Goal: Task Accomplishment & Management: Manage account settings

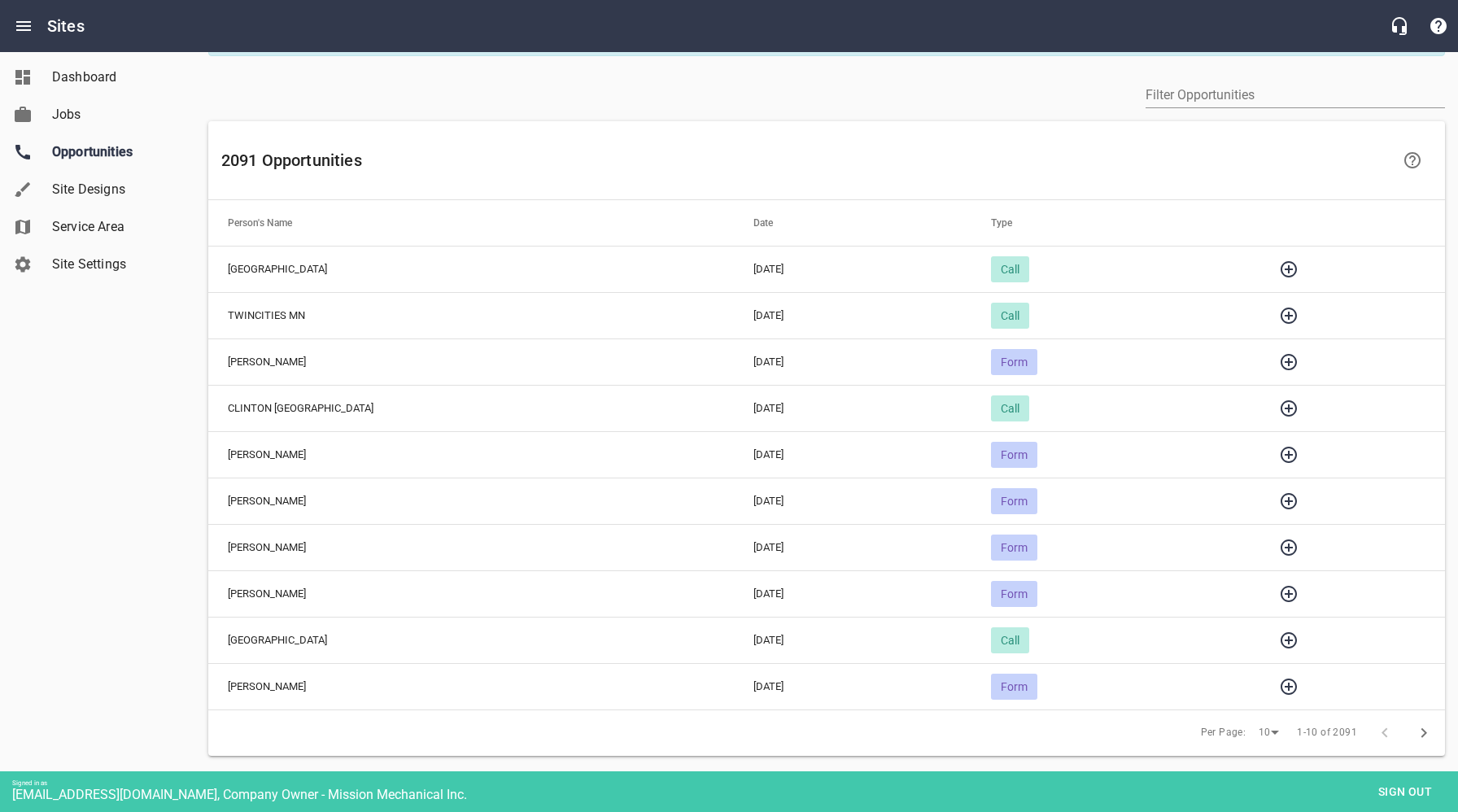
scroll to position [85, 0]
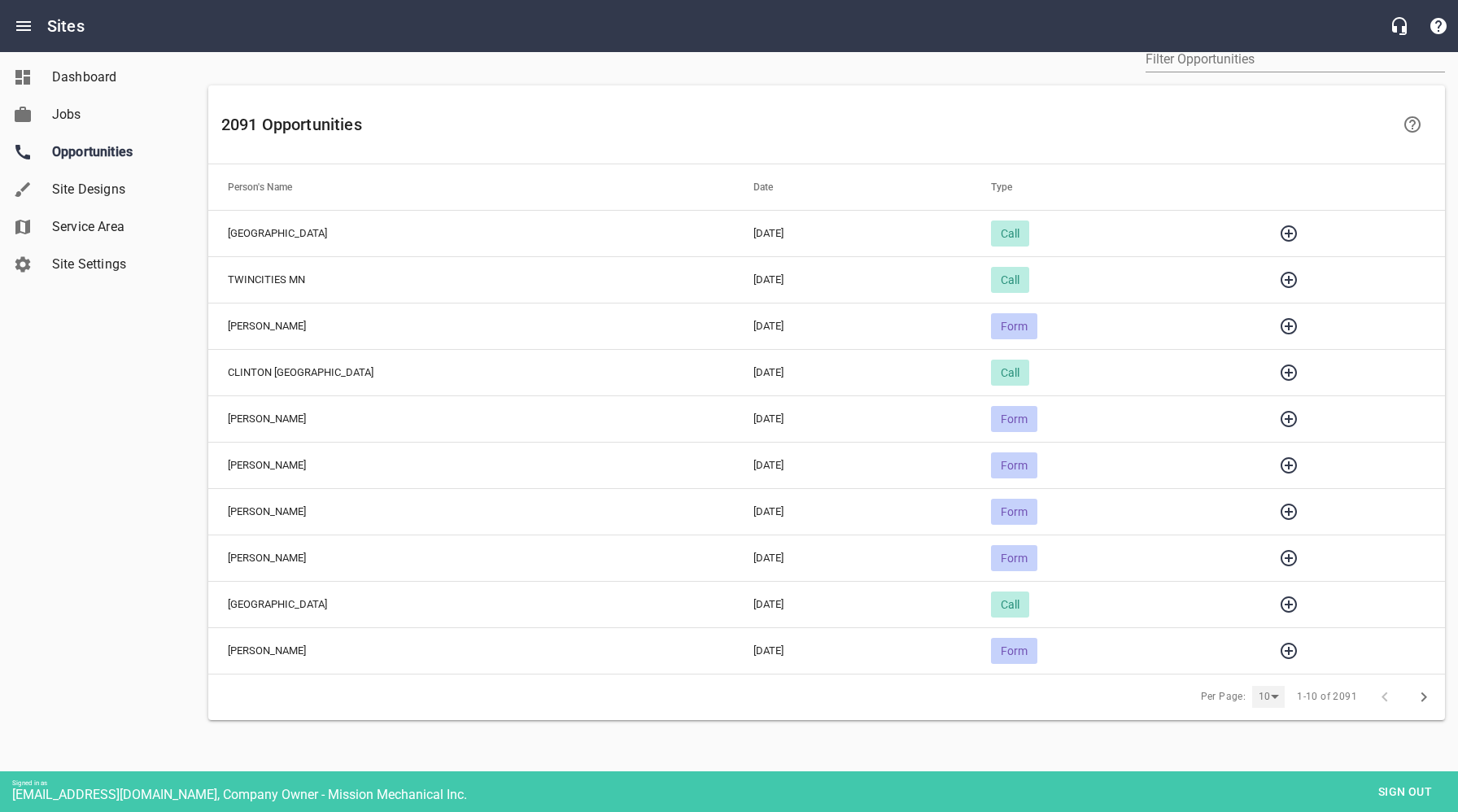
click at [1271, 692] on div "10" at bounding box center [1268, 696] width 32 height 22
click at [1276, 736] on li "25" at bounding box center [1274, 733] width 40 height 37
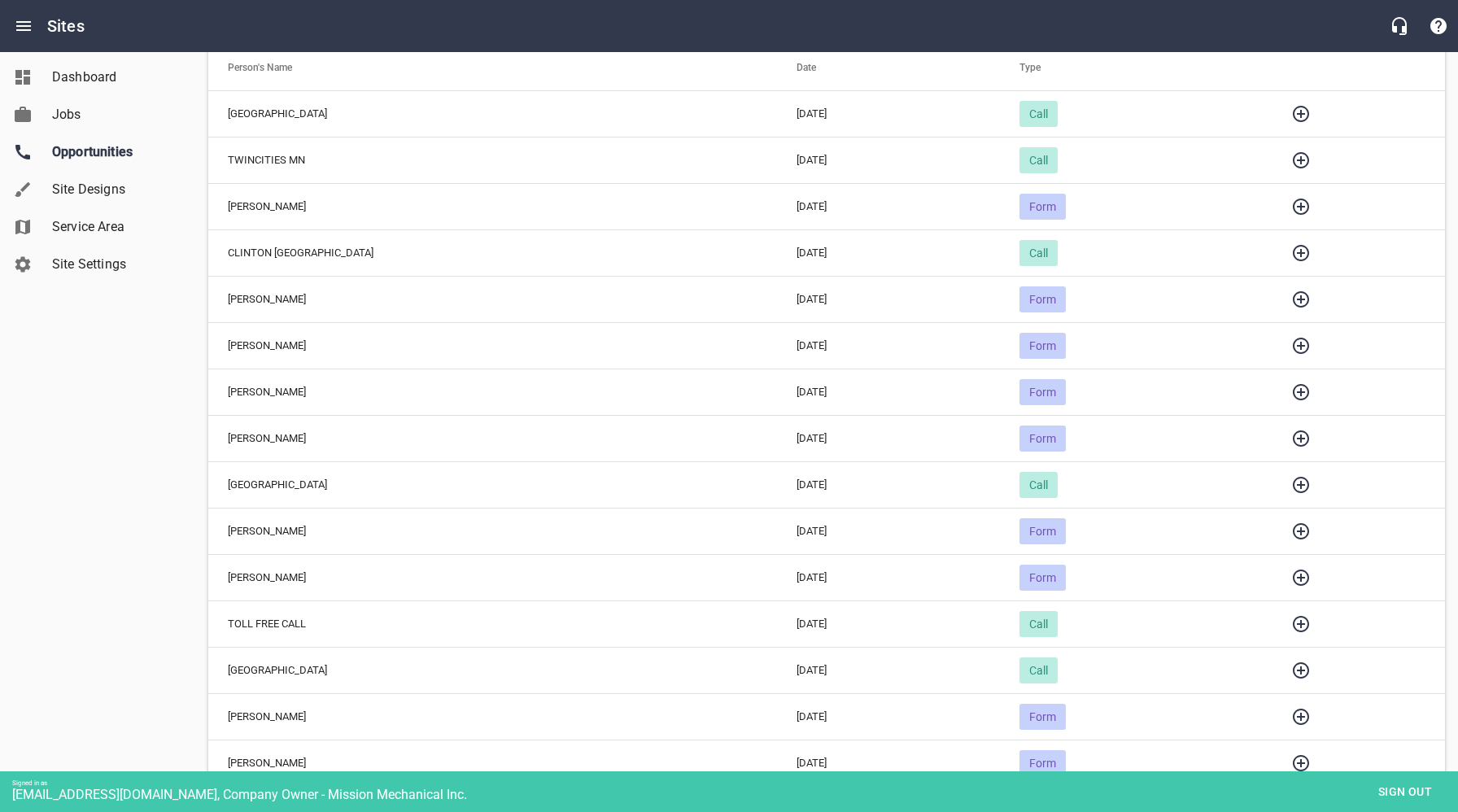
scroll to position [205, 0]
click at [1293, 668] on icon "button" at bounding box center [1301, 669] width 17 height 17
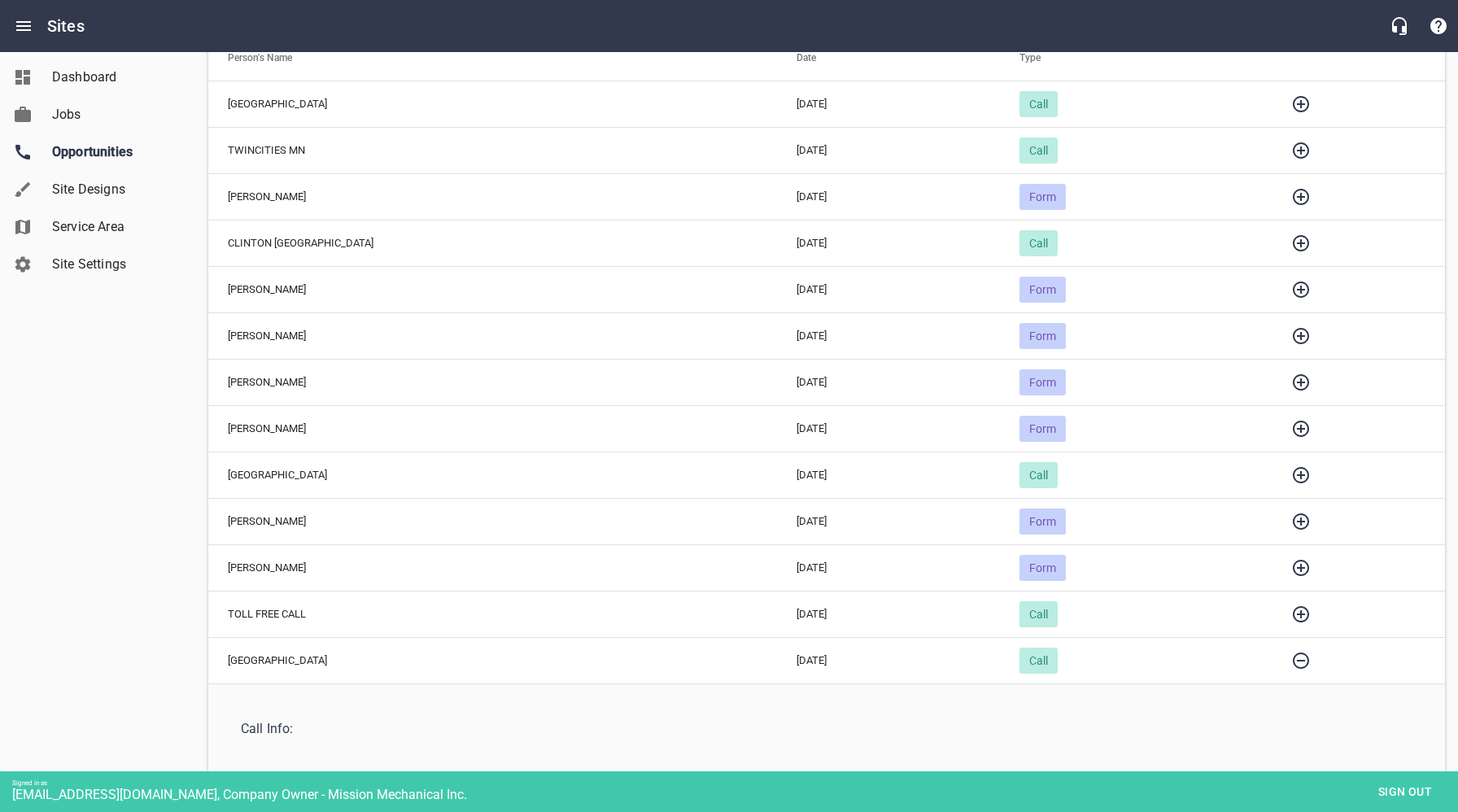
scroll to position [198, 0]
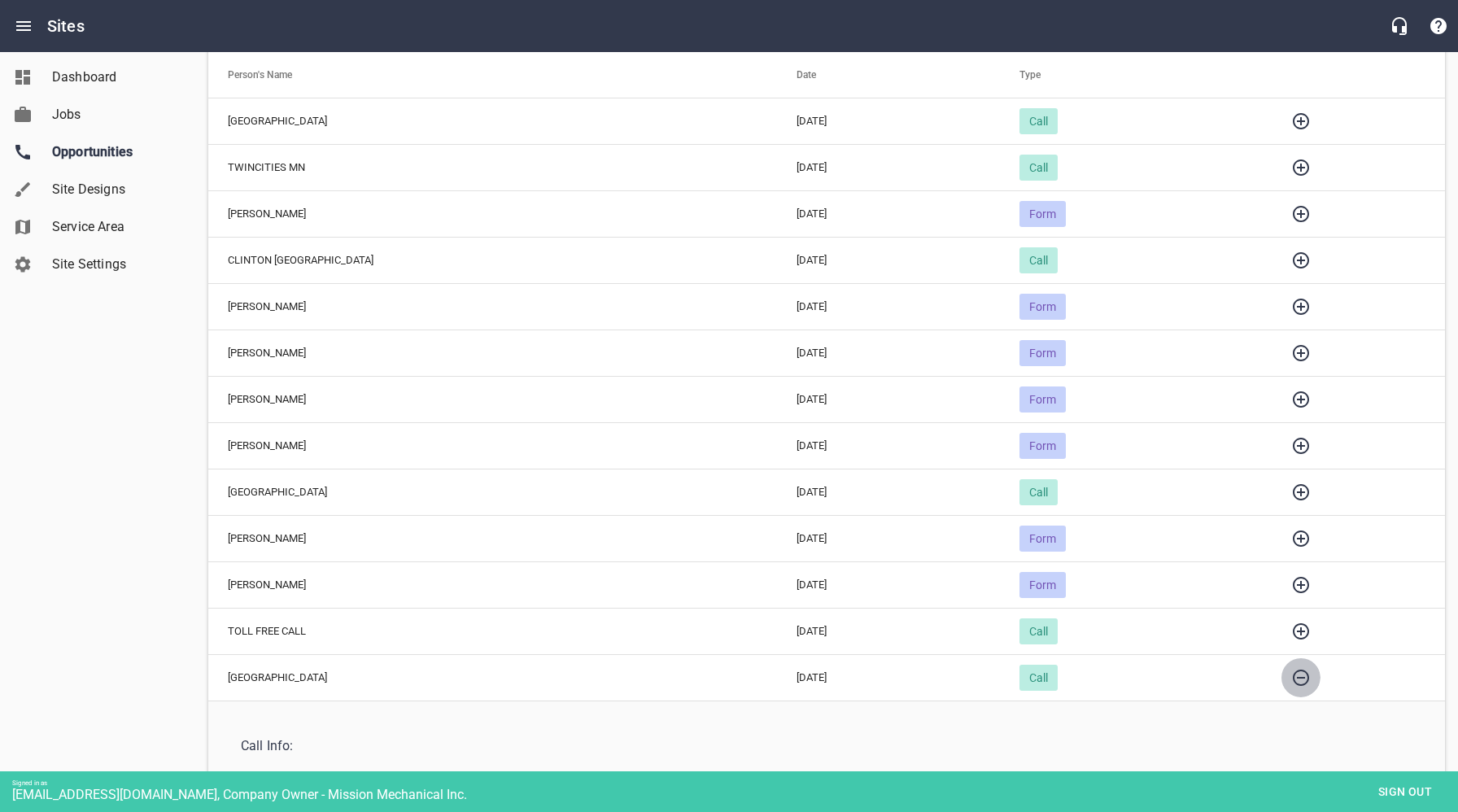
click at [1291, 677] on icon "button" at bounding box center [1301, 677] width 20 height 20
click at [1291, 626] on icon "button" at bounding box center [1301, 631] width 20 height 20
click at [267, 704] on icon "button" at bounding box center [267, 705] width 9 height 12
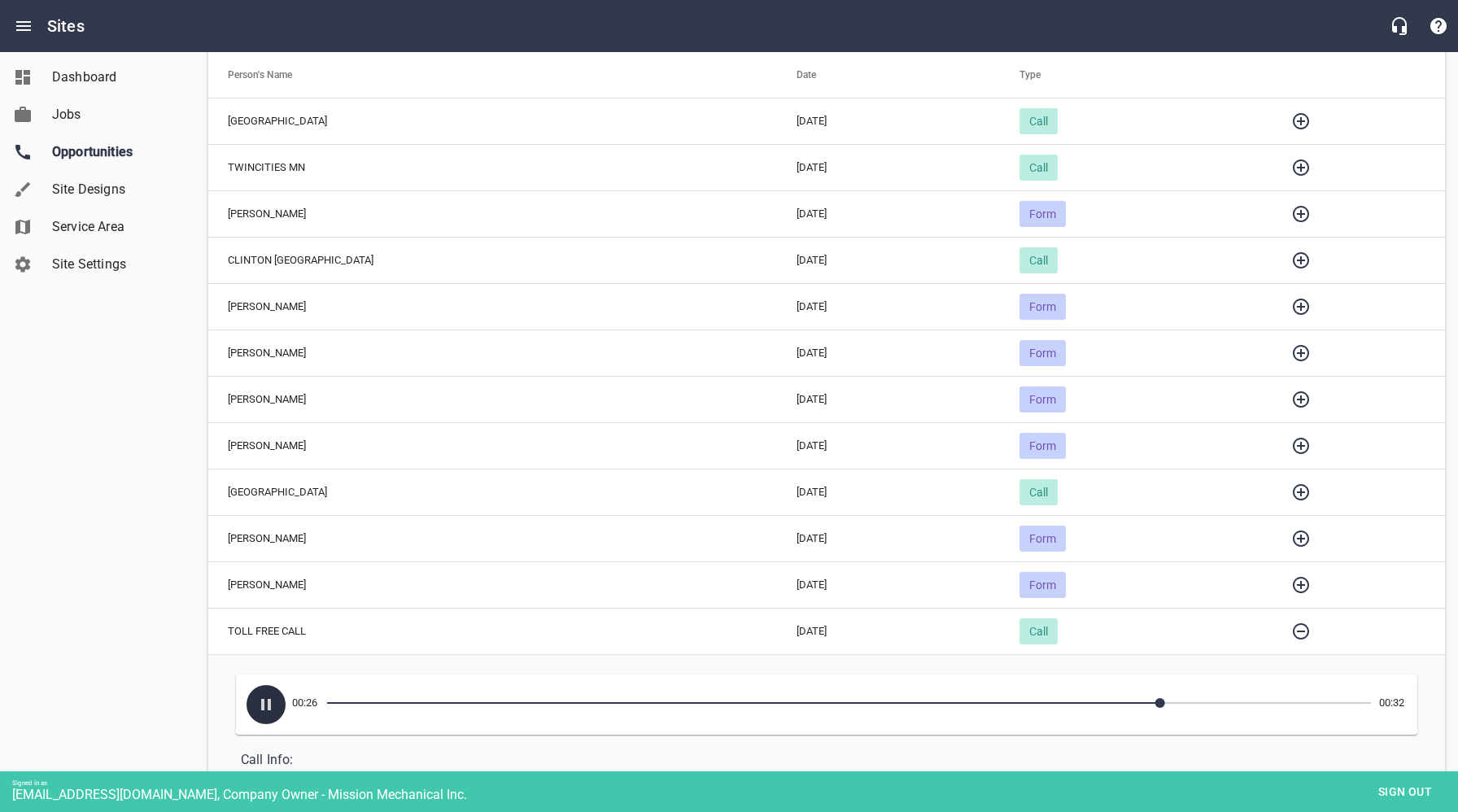
click at [266, 705] on icon "button" at bounding box center [266, 705] width 20 height 20
click at [1293, 630] on icon "button" at bounding box center [1301, 631] width 17 height 17
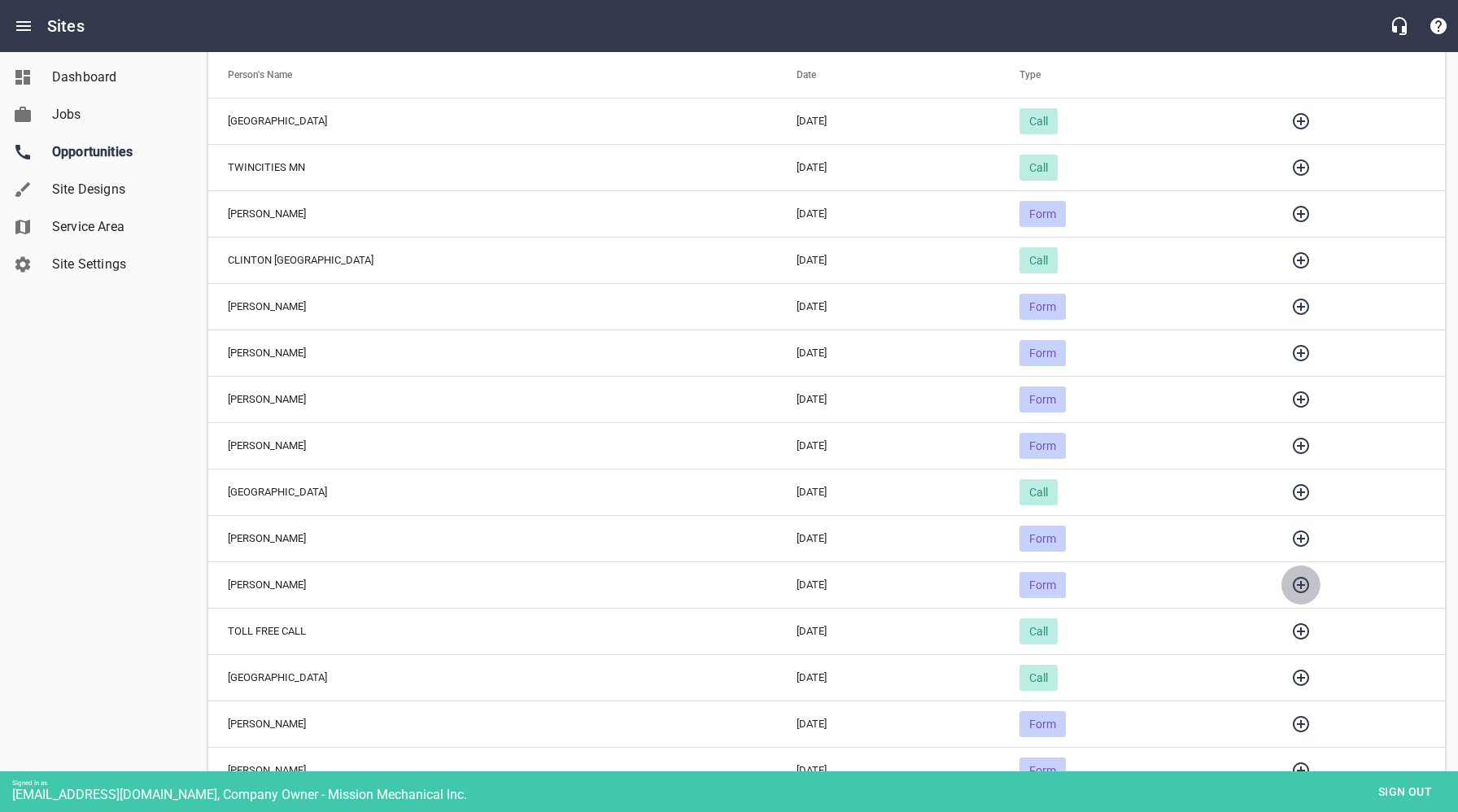
click at [1291, 584] on icon "button" at bounding box center [1301, 585] width 20 height 20
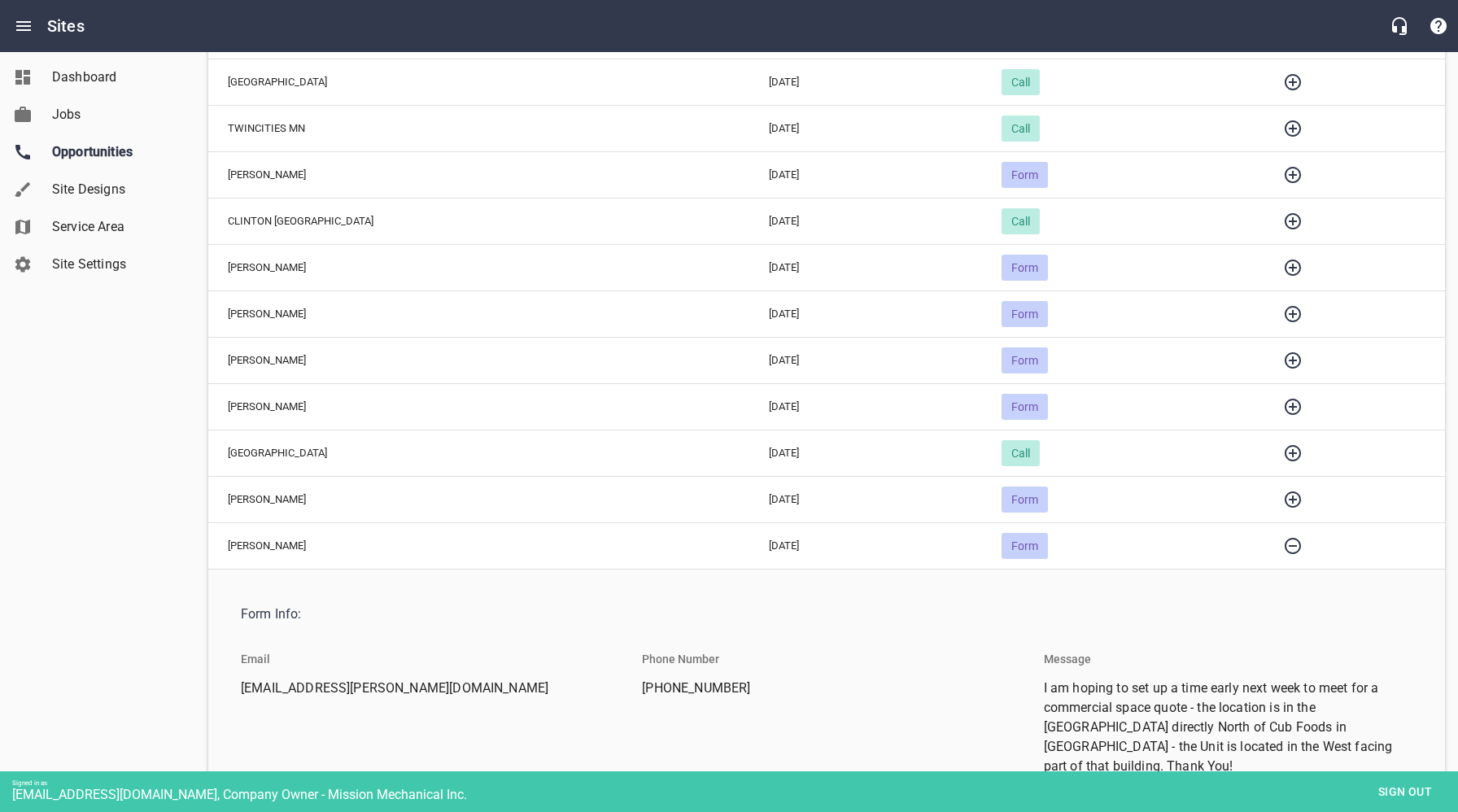
scroll to position [242, 0]
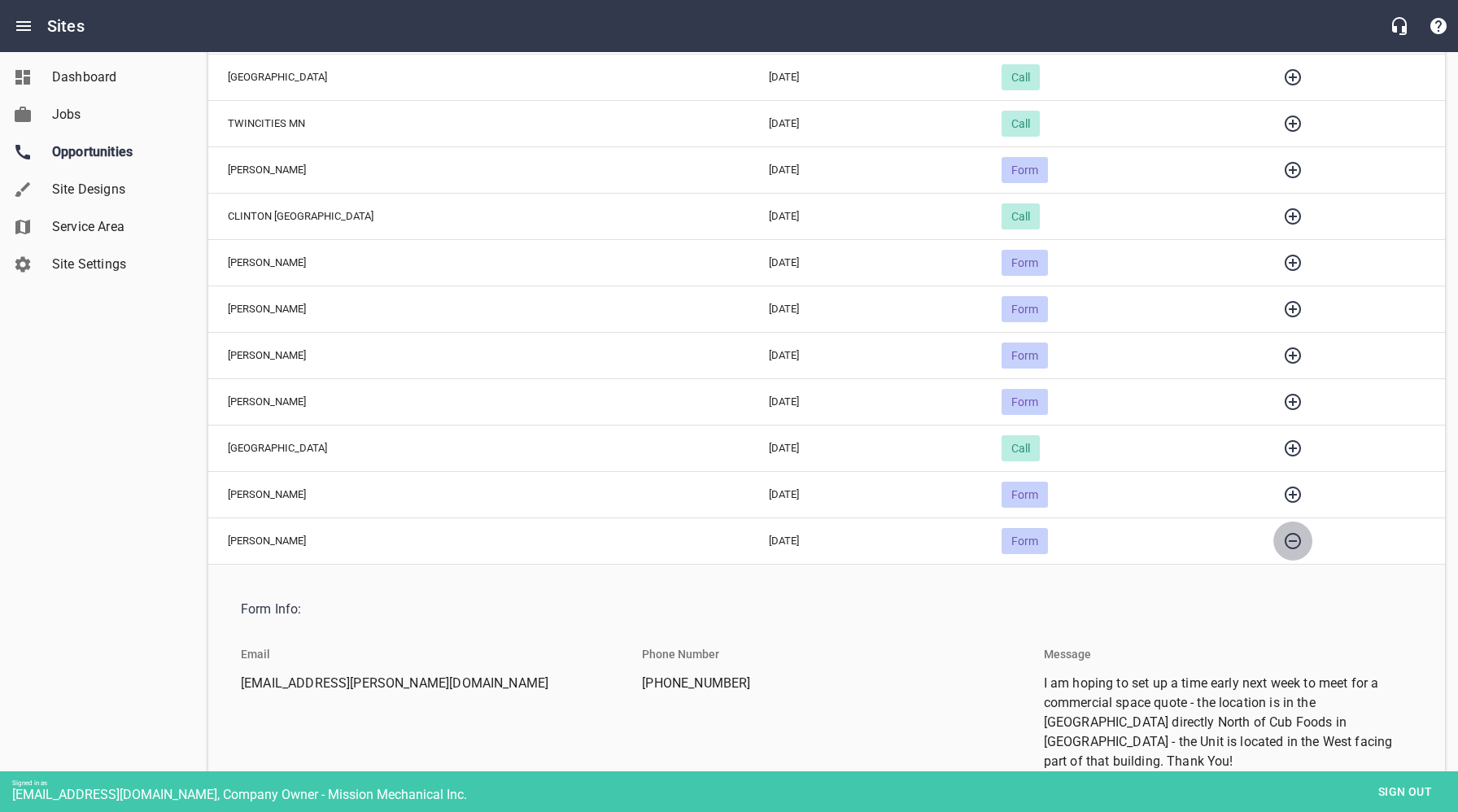
click at [1283, 545] on icon "button" at bounding box center [1293, 541] width 20 height 20
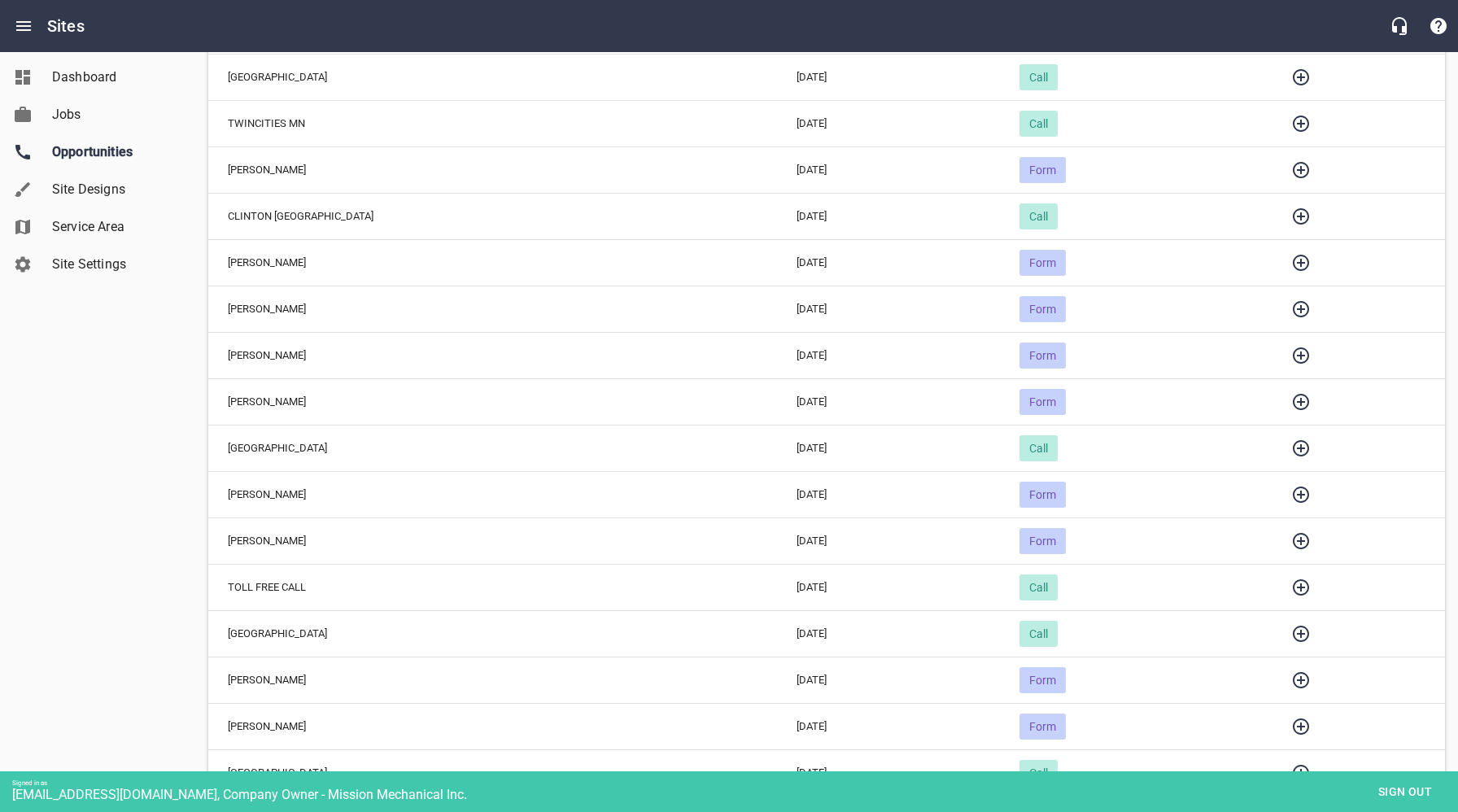
click at [1291, 491] on icon "button" at bounding box center [1301, 494] width 20 height 20
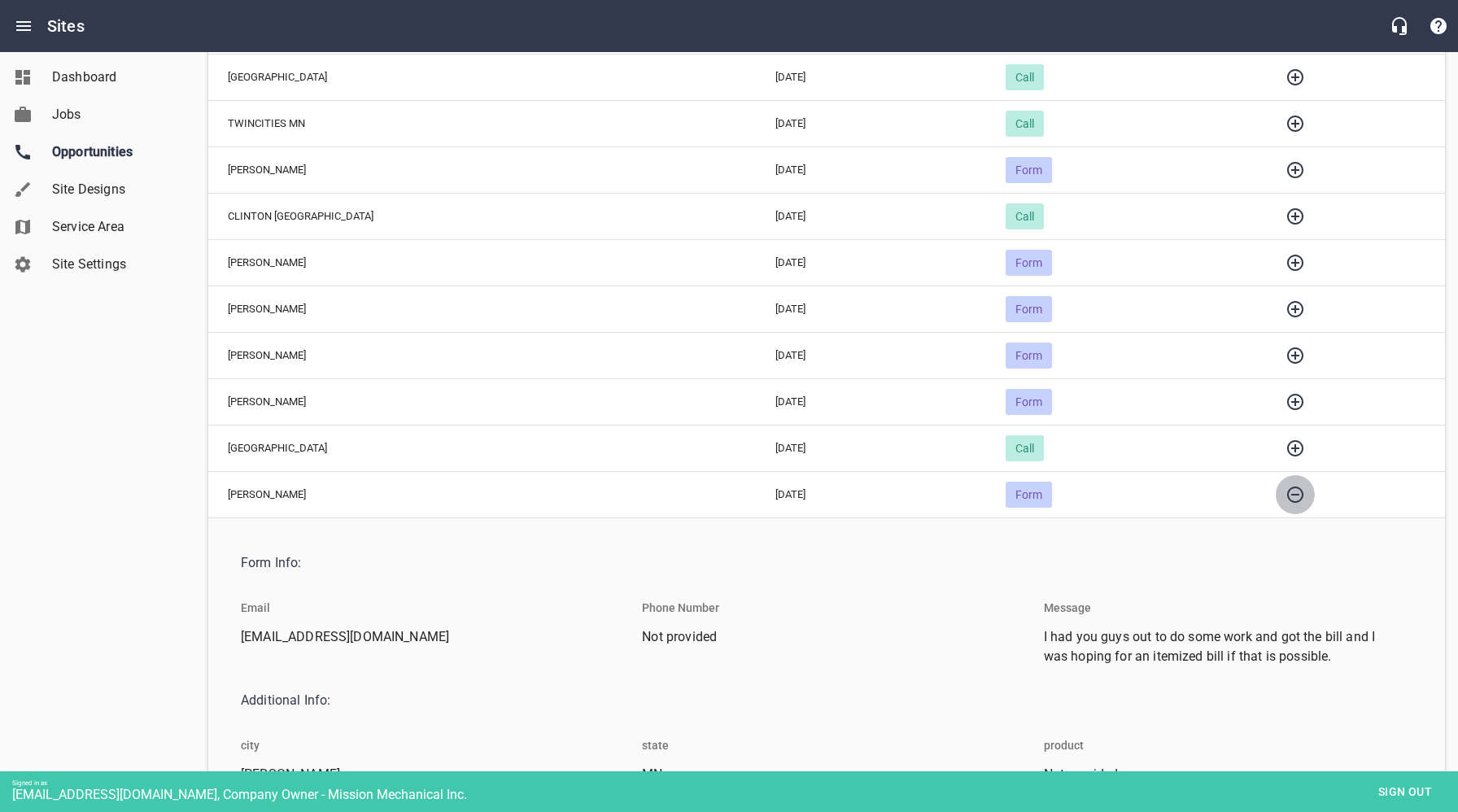
click at [1287, 490] on icon "button" at bounding box center [1295, 494] width 17 height 17
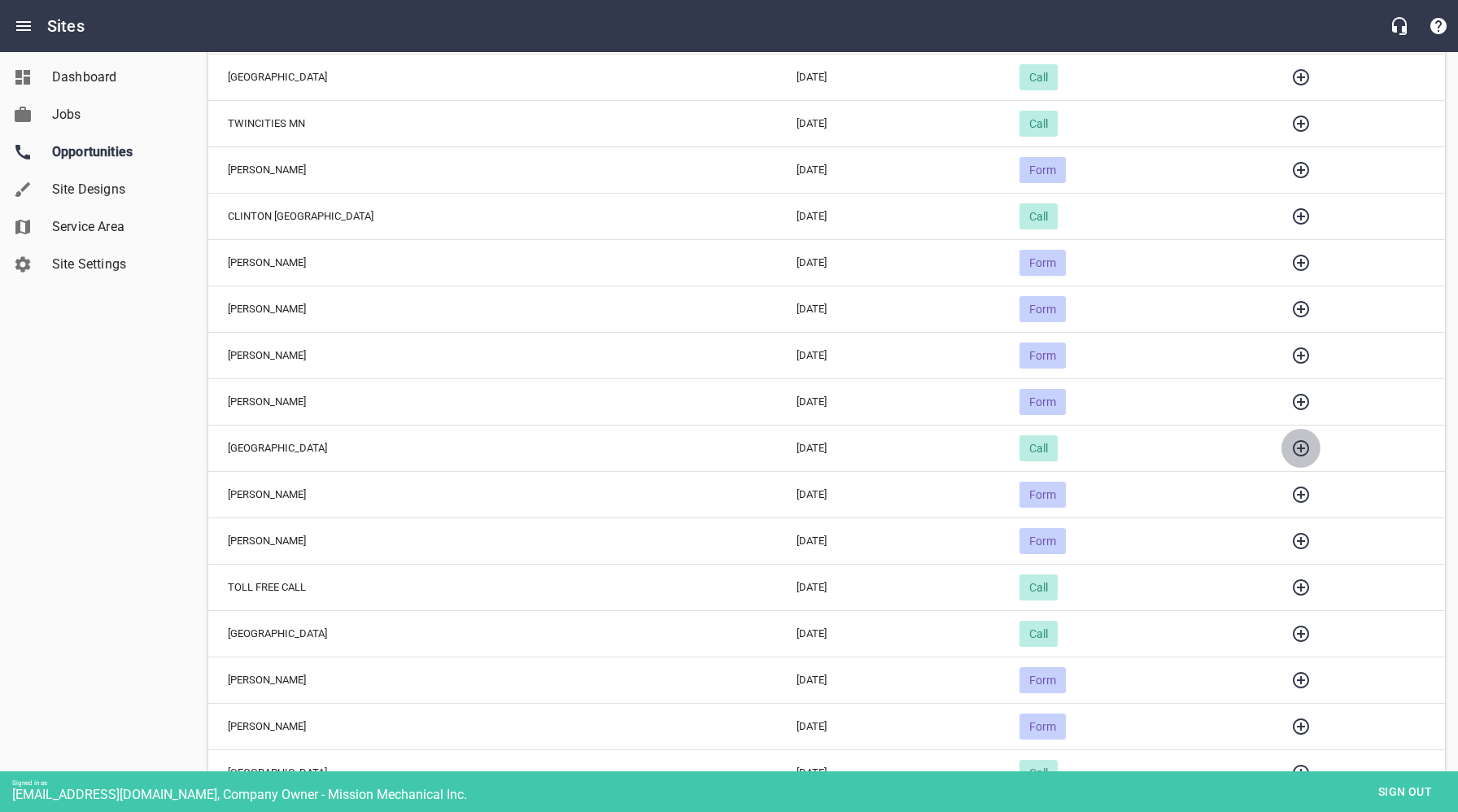
click at [1291, 450] on icon "button" at bounding box center [1301, 448] width 20 height 20
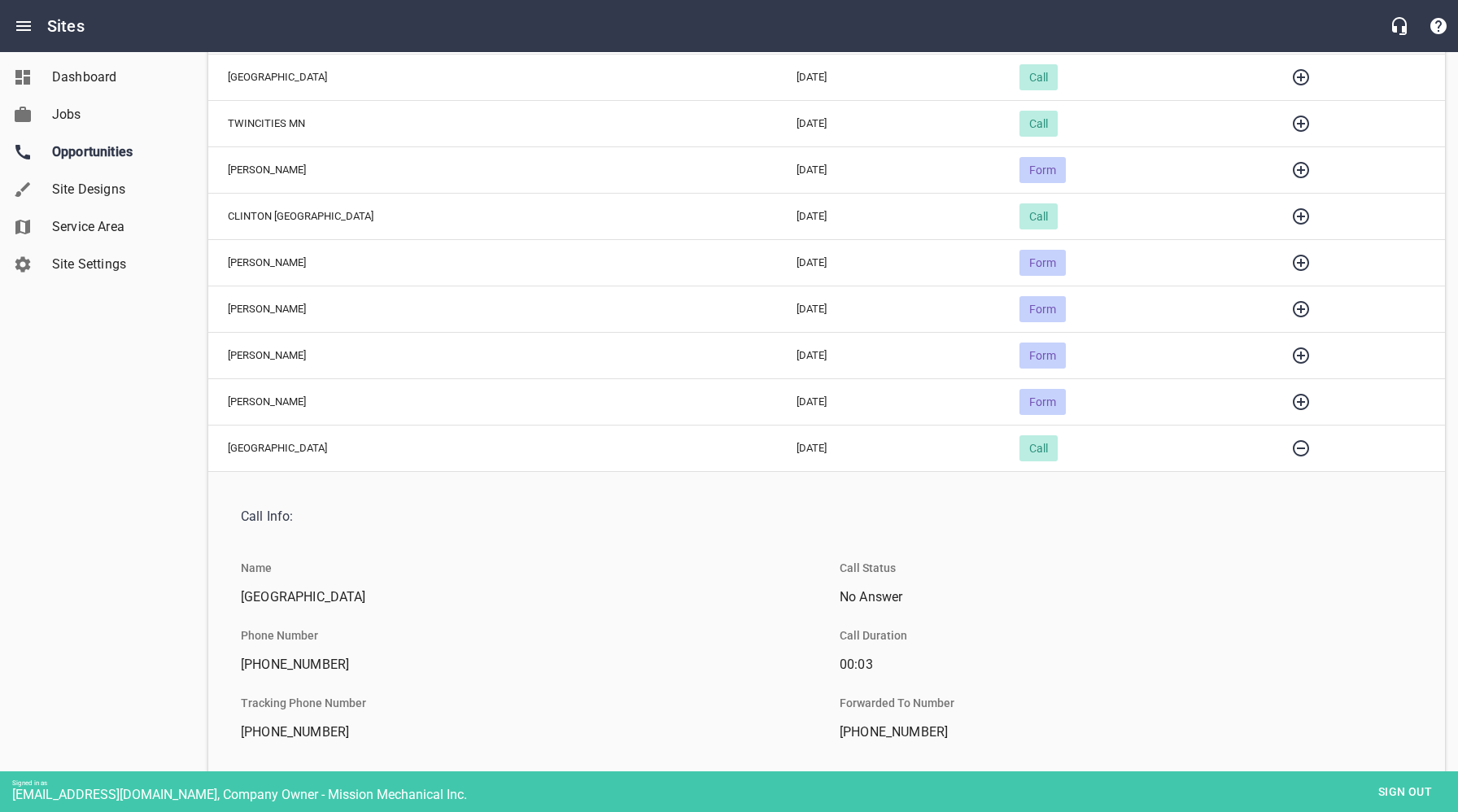
click at [1291, 450] on icon "button" at bounding box center [1301, 448] width 20 height 20
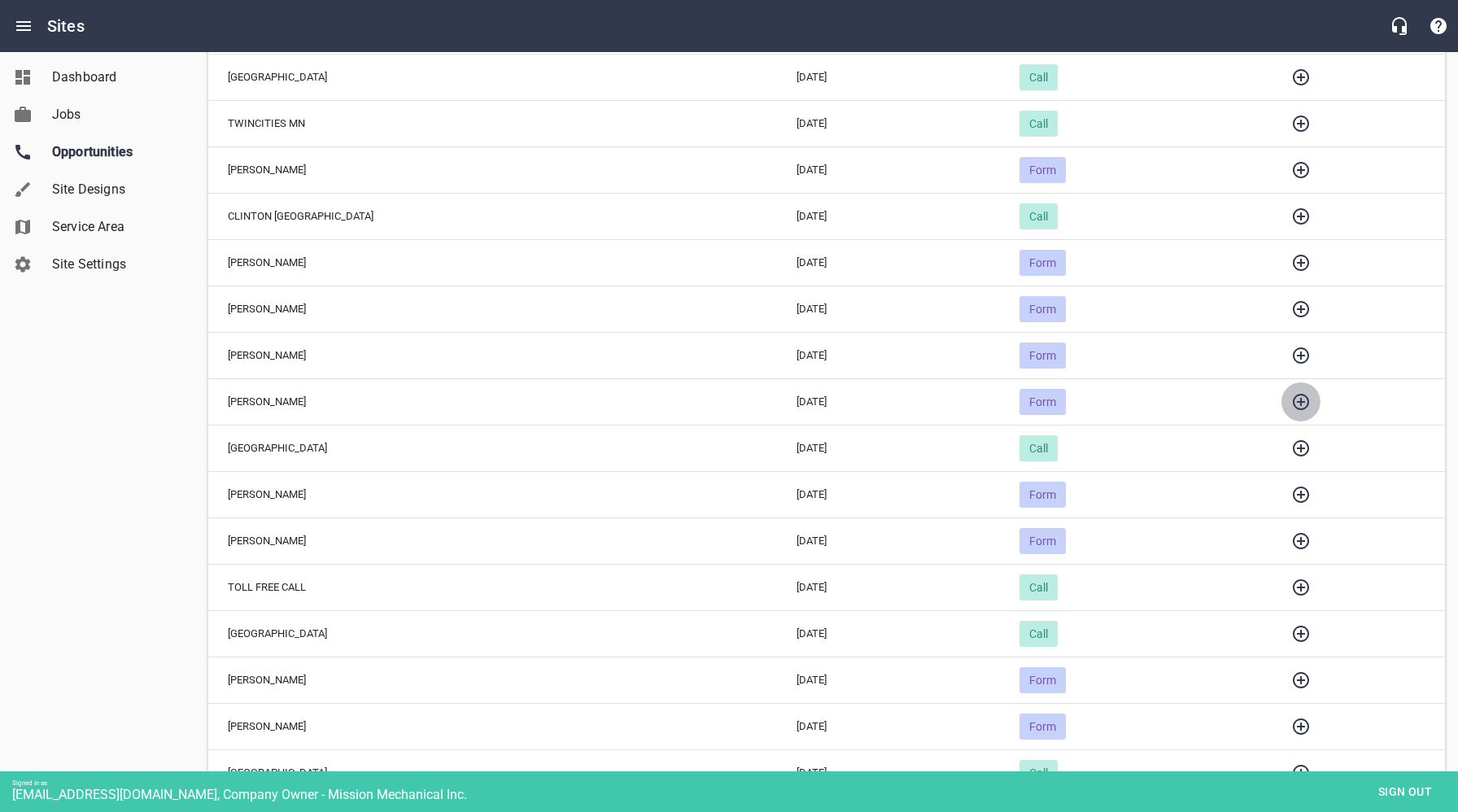
click at [1291, 403] on icon "button" at bounding box center [1301, 402] width 20 height 20
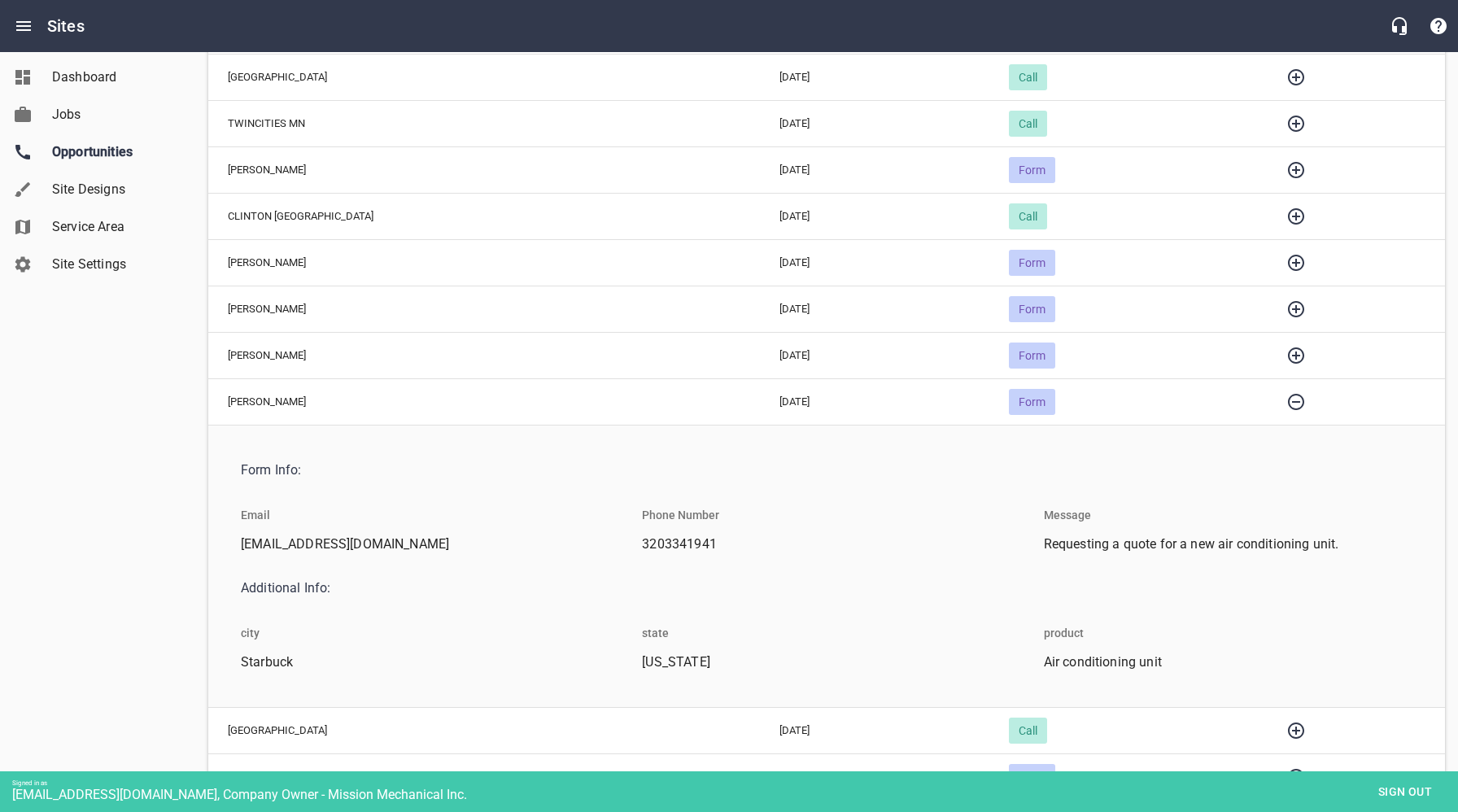
click at [1286, 397] on icon "button" at bounding box center [1296, 402] width 20 height 20
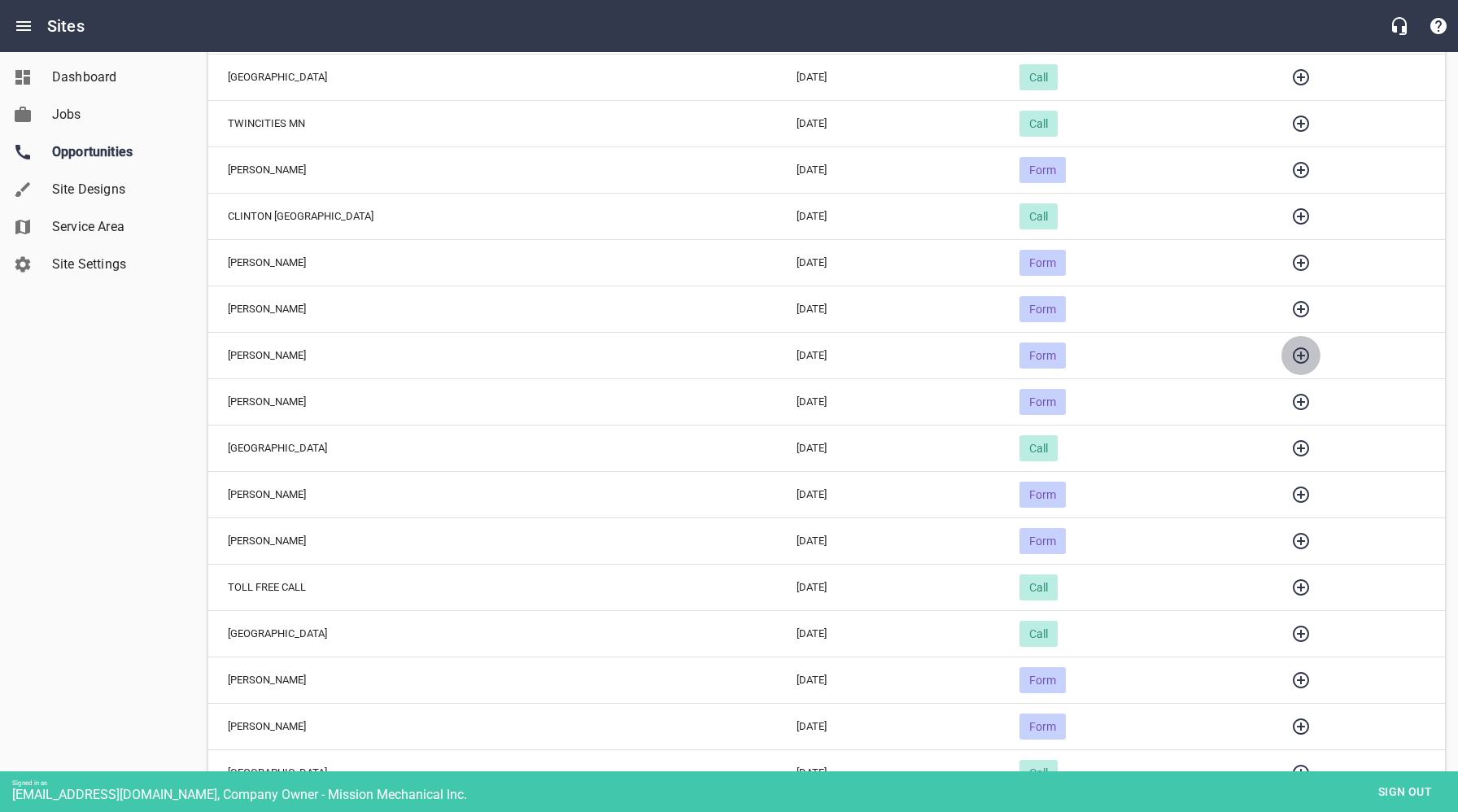
click at [1293, 356] on icon "button" at bounding box center [1301, 356] width 17 height 17
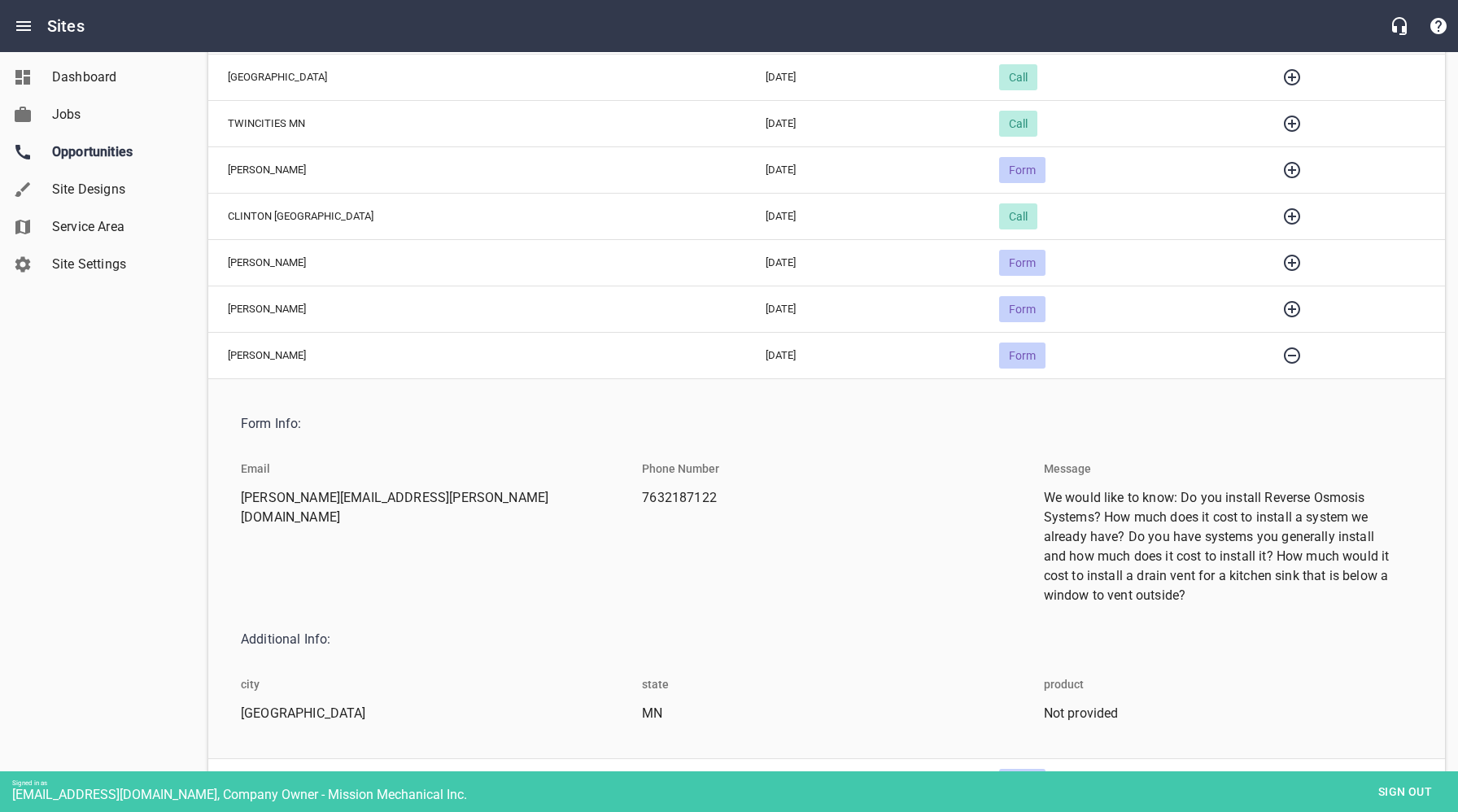
click at [1282, 356] on icon "button" at bounding box center [1292, 356] width 20 height 20
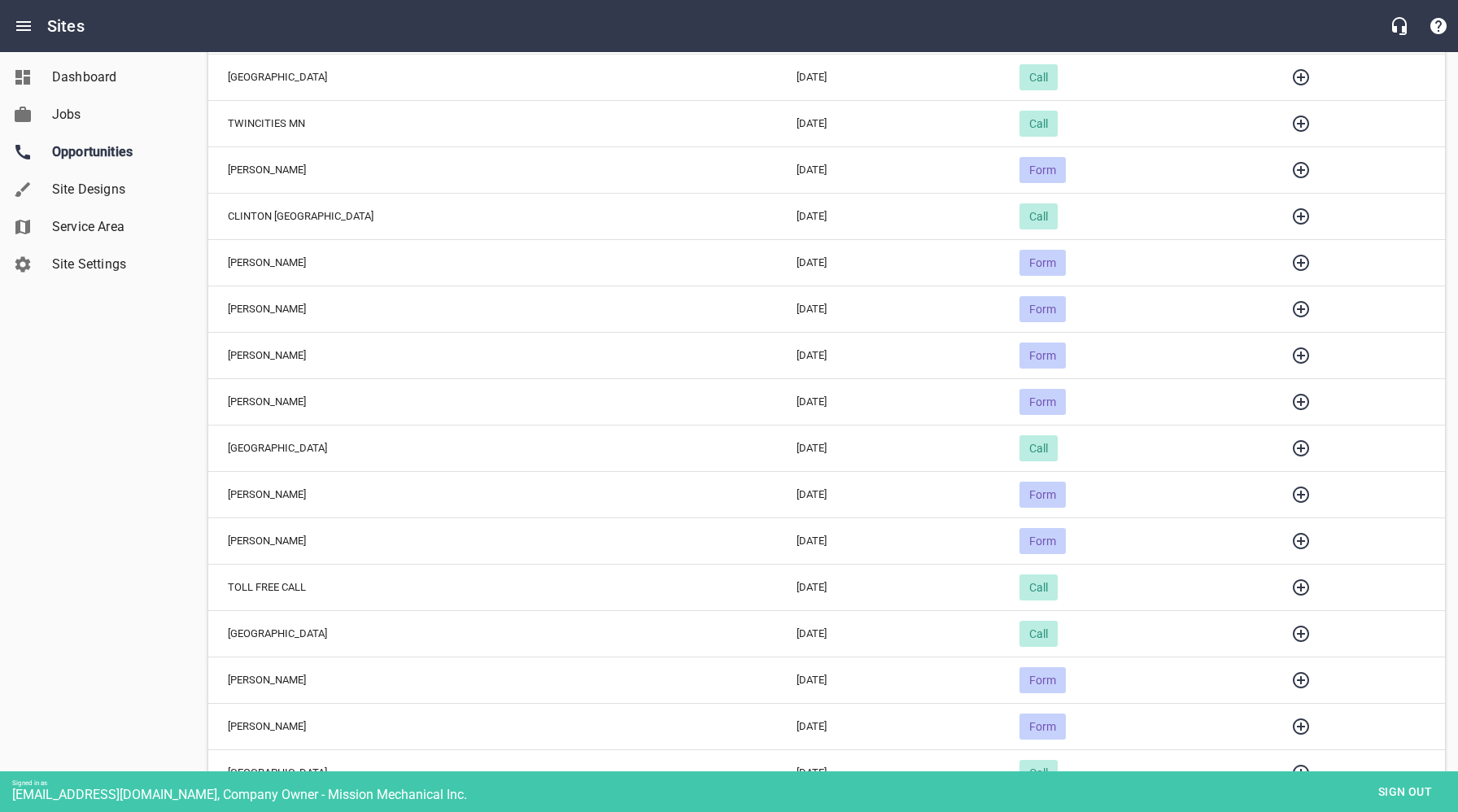
click at [1291, 312] on icon "button" at bounding box center [1301, 309] width 20 height 20
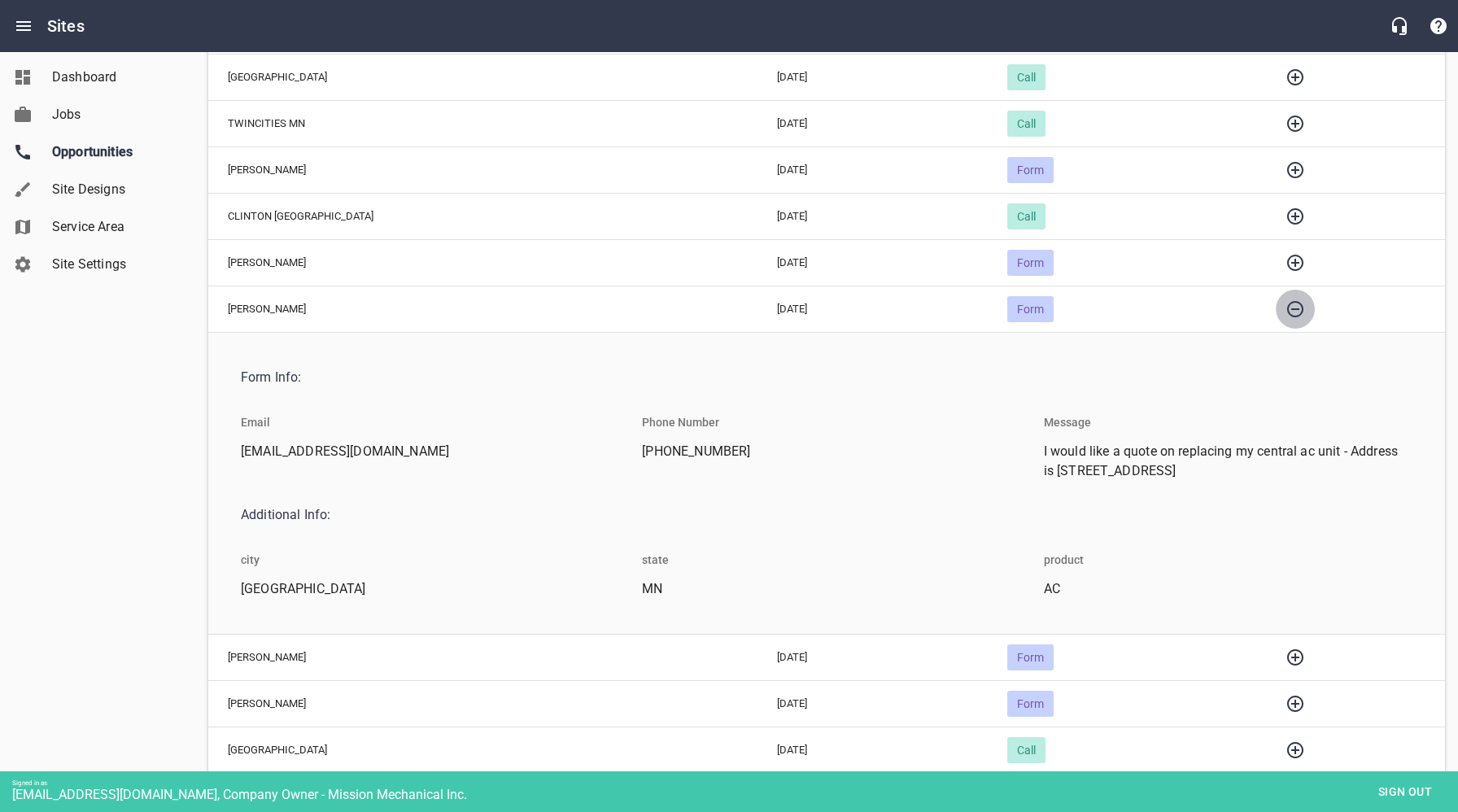
click at [1287, 309] on icon "button" at bounding box center [1295, 309] width 17 height 17
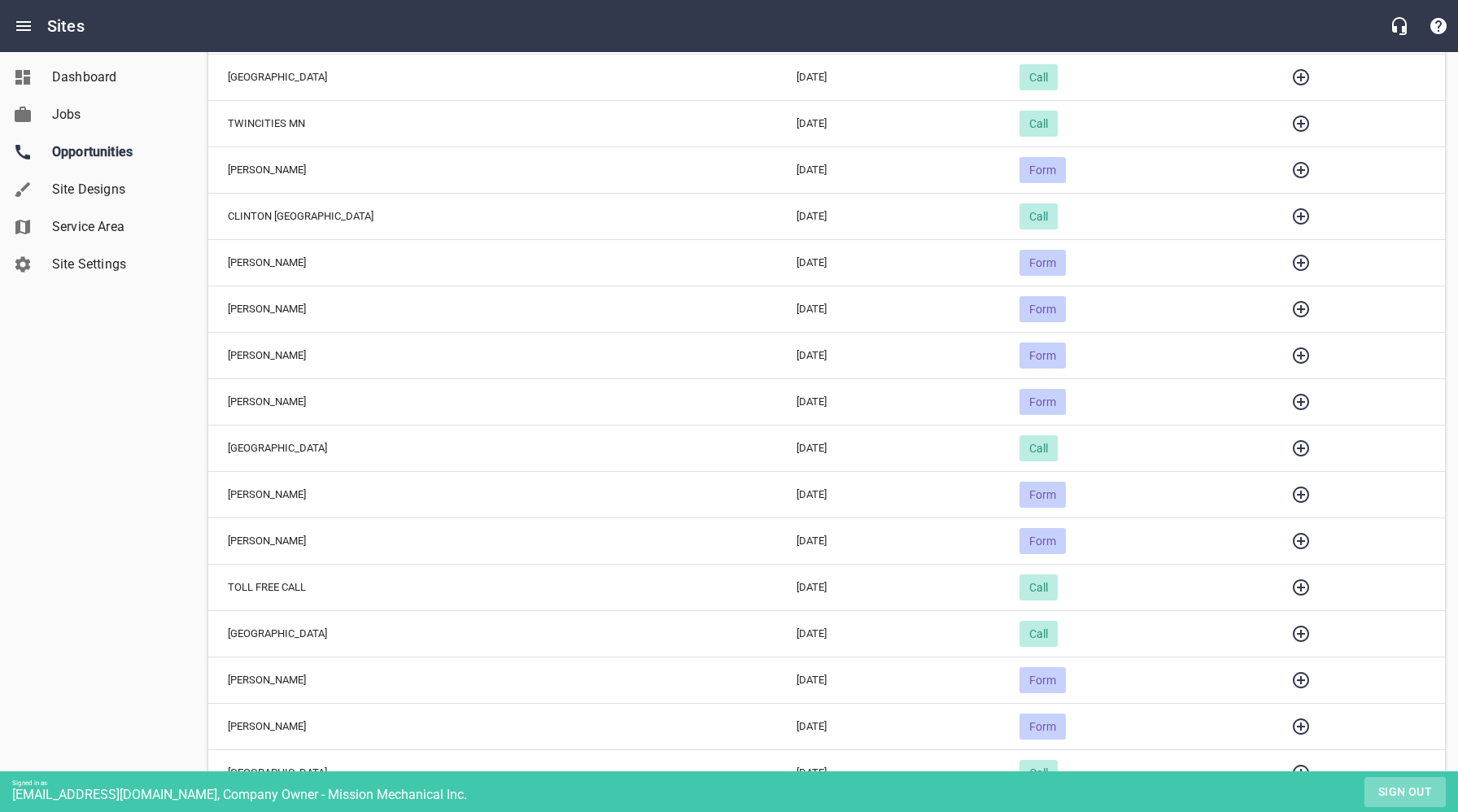
click at [1418, 794] on span "Sign out" at bounding box center [1405, 791] width 69 height 21
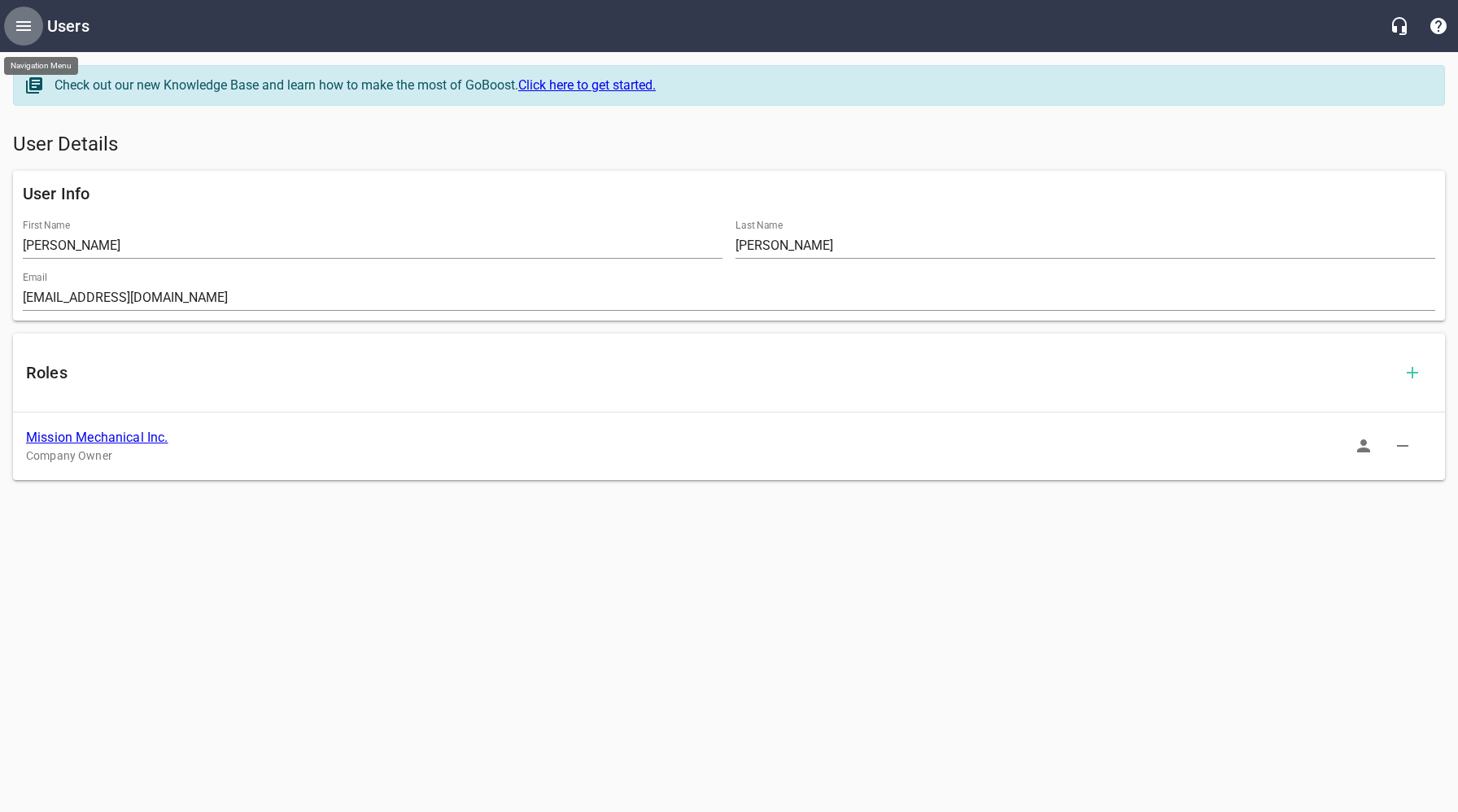
click at [31, 28] on icon "Open drawer" at bounding box center [24, 26] width 20 height 20
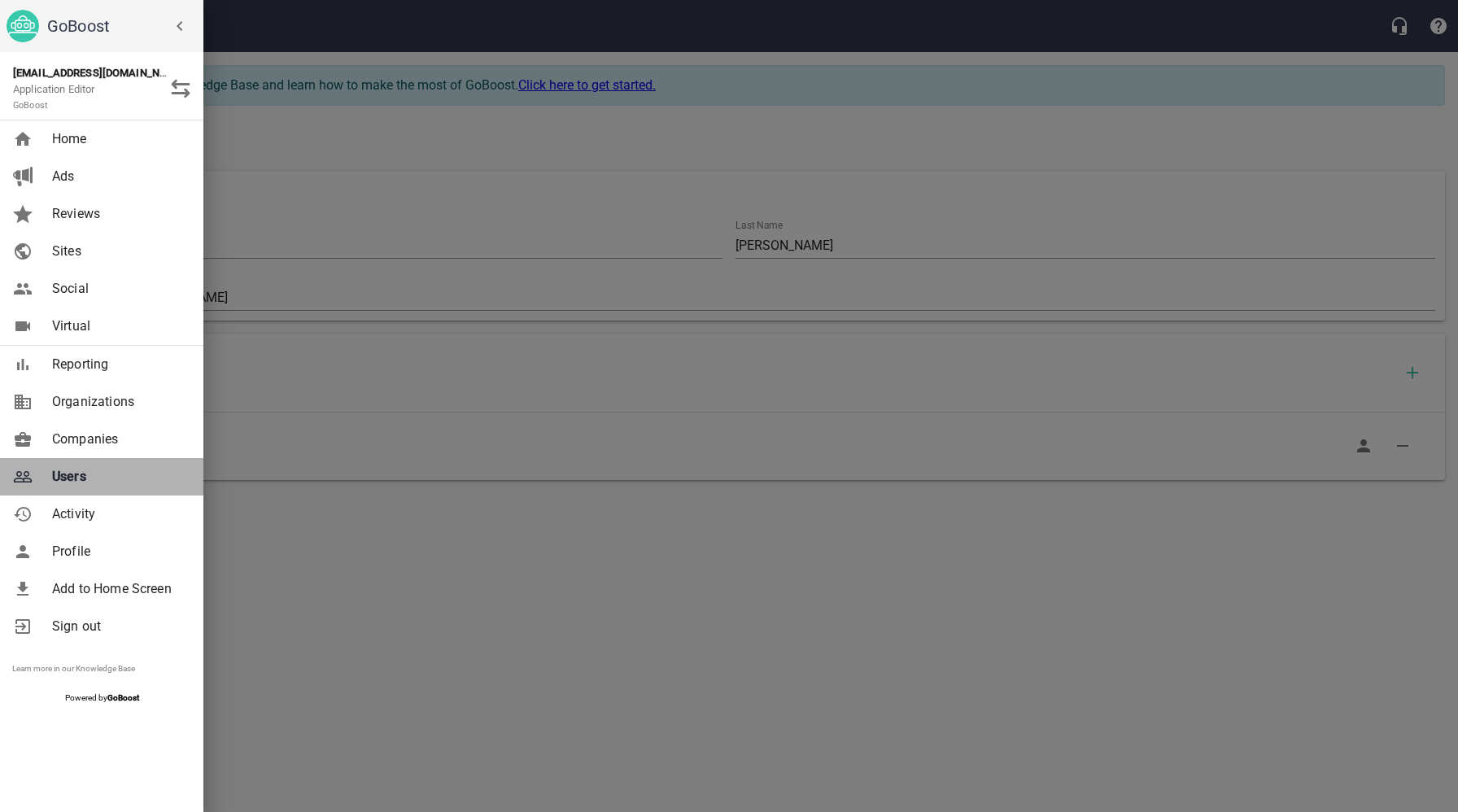
click at [82, 483] on span "Users" at bounding box center [118, 477] width 132 height 20
